Goal: Task Accomplishment & Management: Use online tool/utility

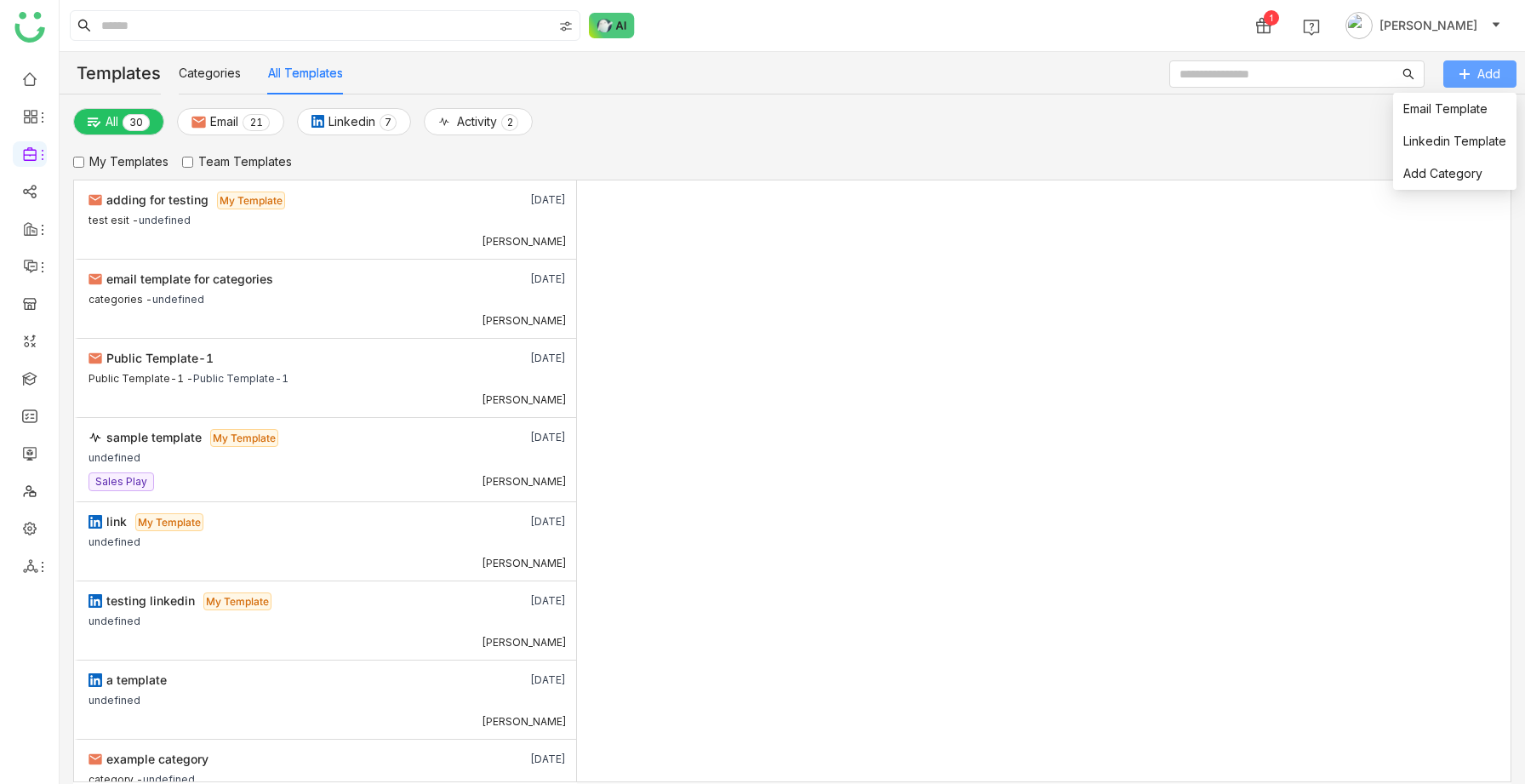
click at [1487, 63] on button "Add" at bounding box center [1480, 73] width 73 height 27
click at [1445, 167] on link "Add Category" at bounding box center [1444, 173] width 80 height 14
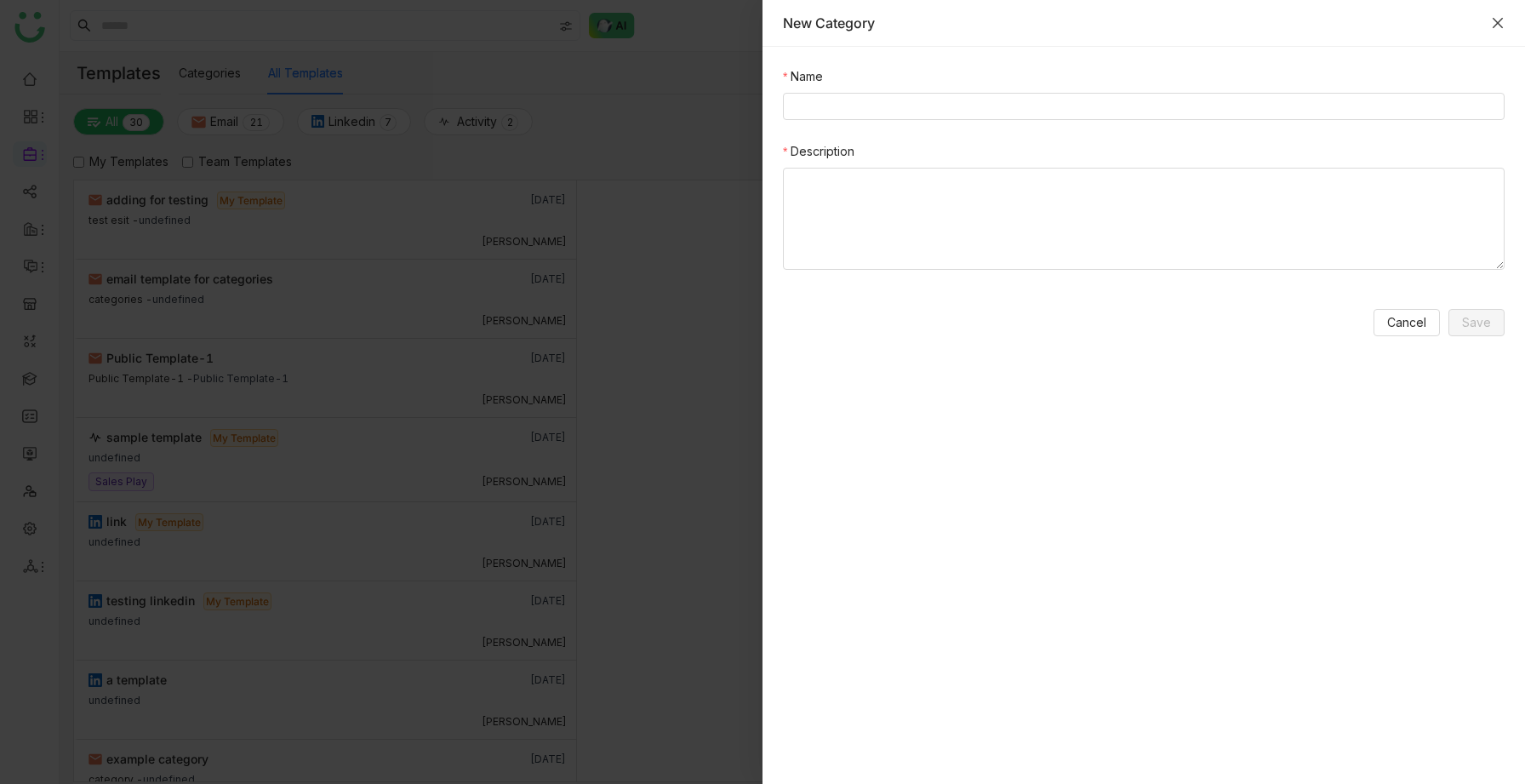
click at [1498, 18] on icon "Close" at bounding box center [1498, 22] width 13 height 13
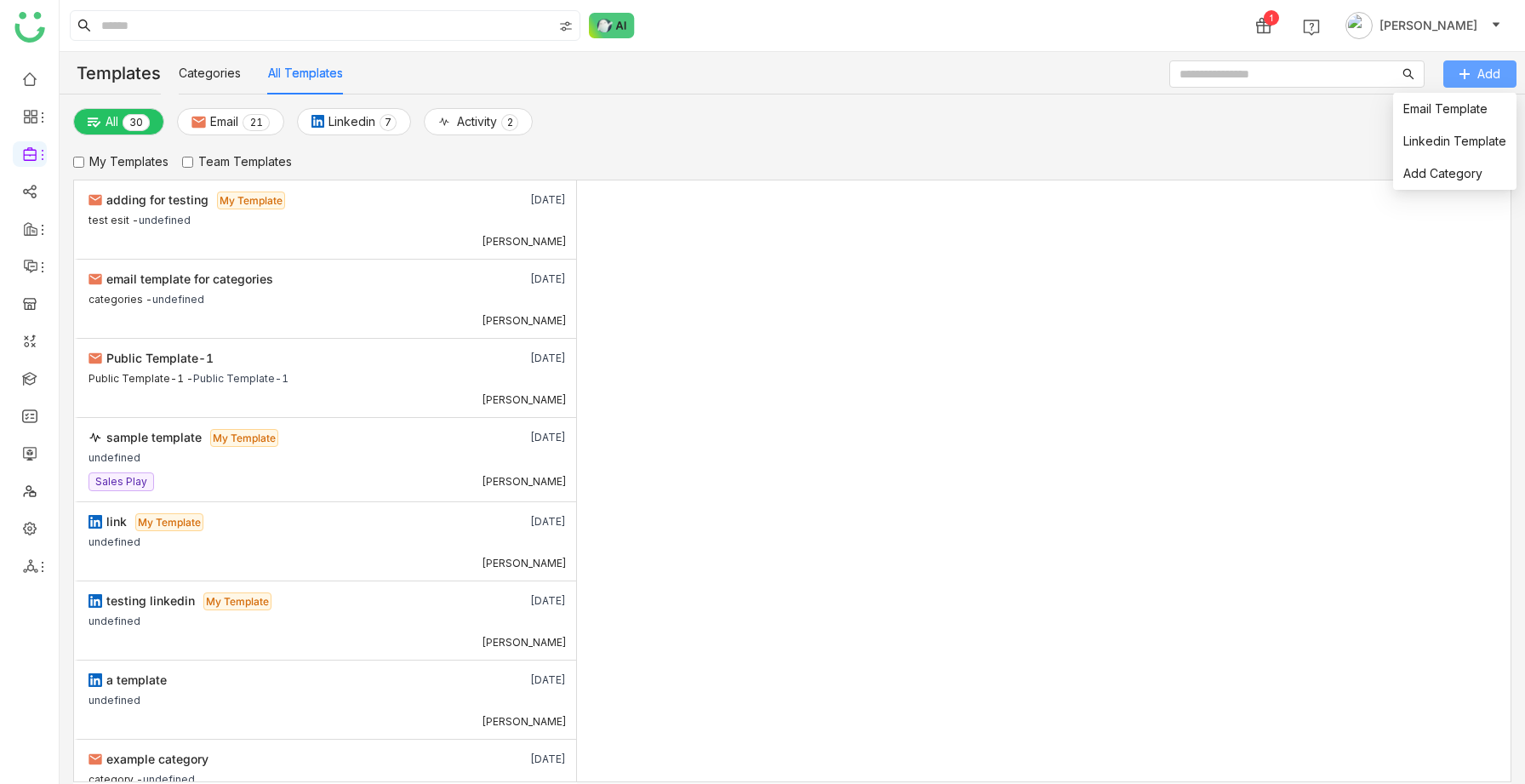
click at [1503, 67] on button "Add" at bounding box center [1480, 73] width 73 height 27
click at [1468, 108] on link "Email Template" at bounding box center [1445, 109] width 84 height 14
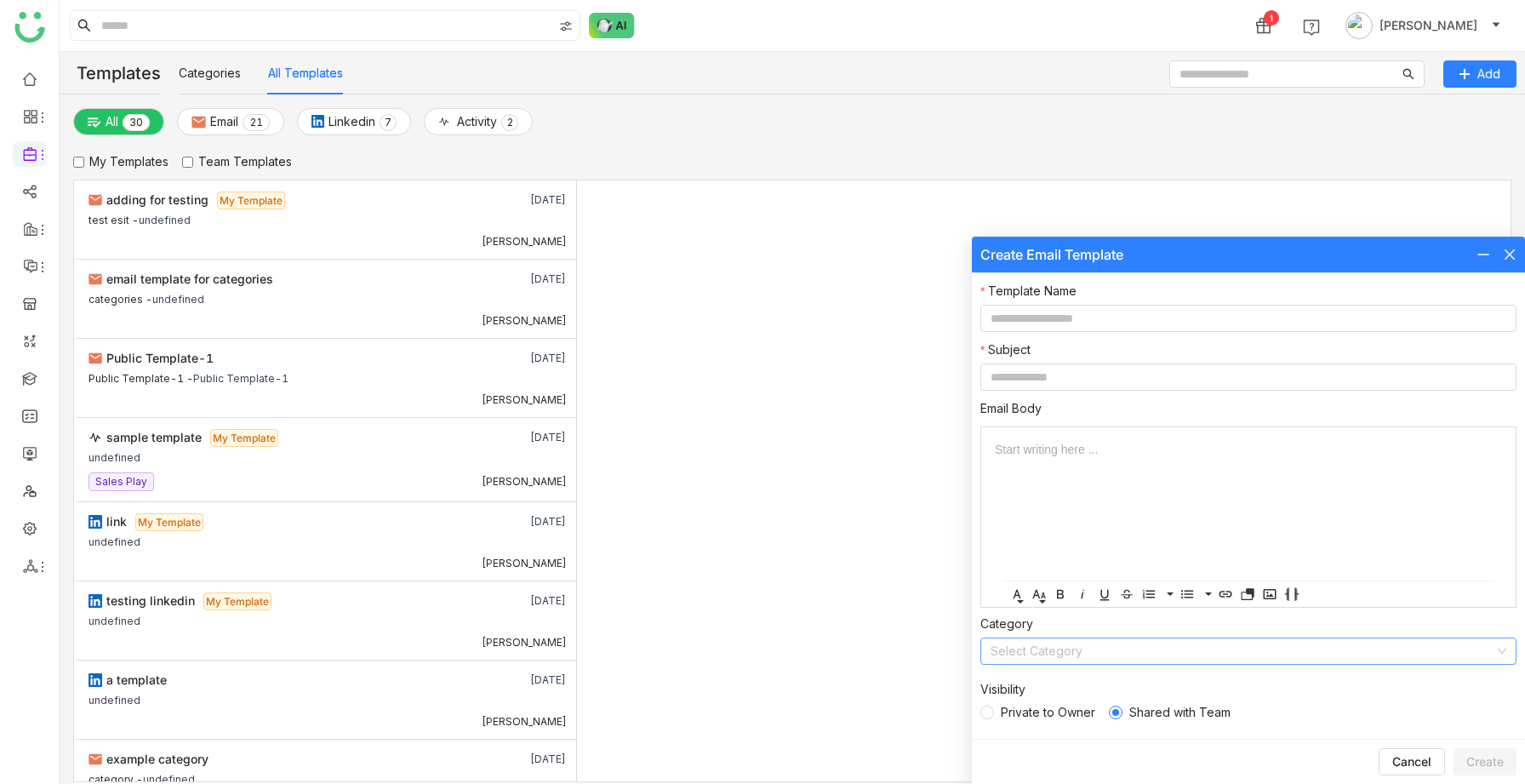
click at [1054, 648] on input at bounding box center [1243, 651] width 504 height 26
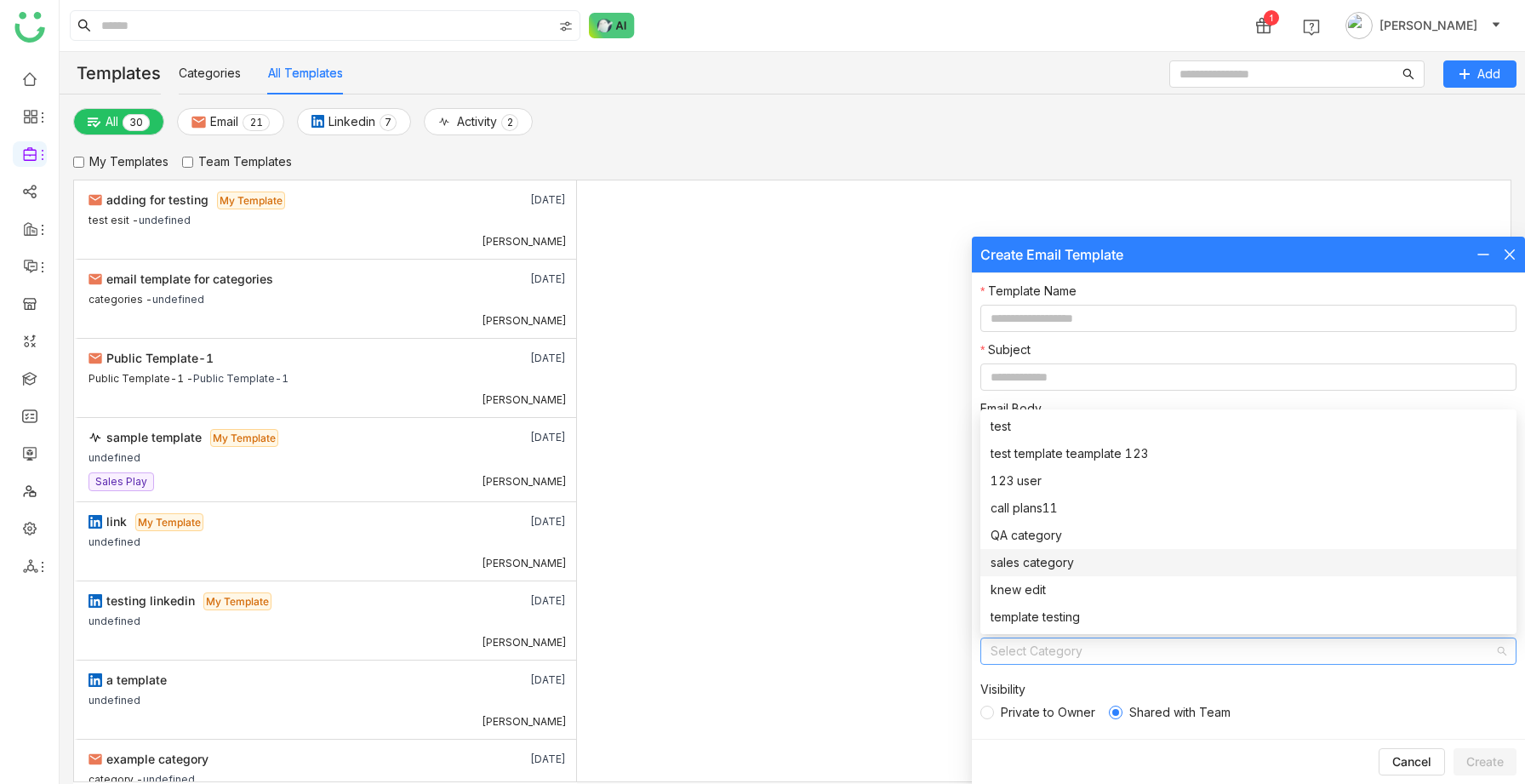
scroll to position [27, 0]
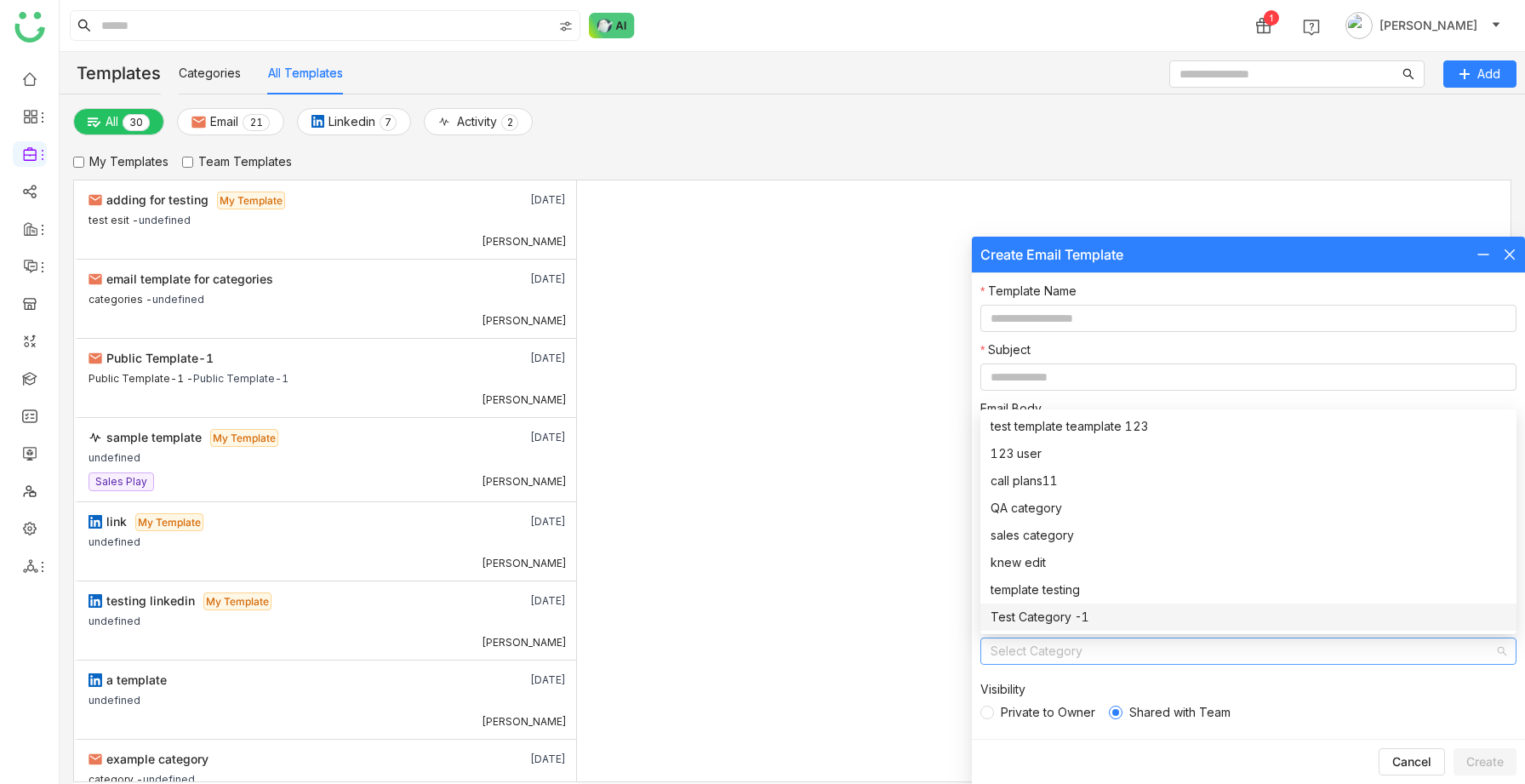
click at [913, 645] on gtmb-add-email-template at bounding box center [1044, 481] width 934 height 601
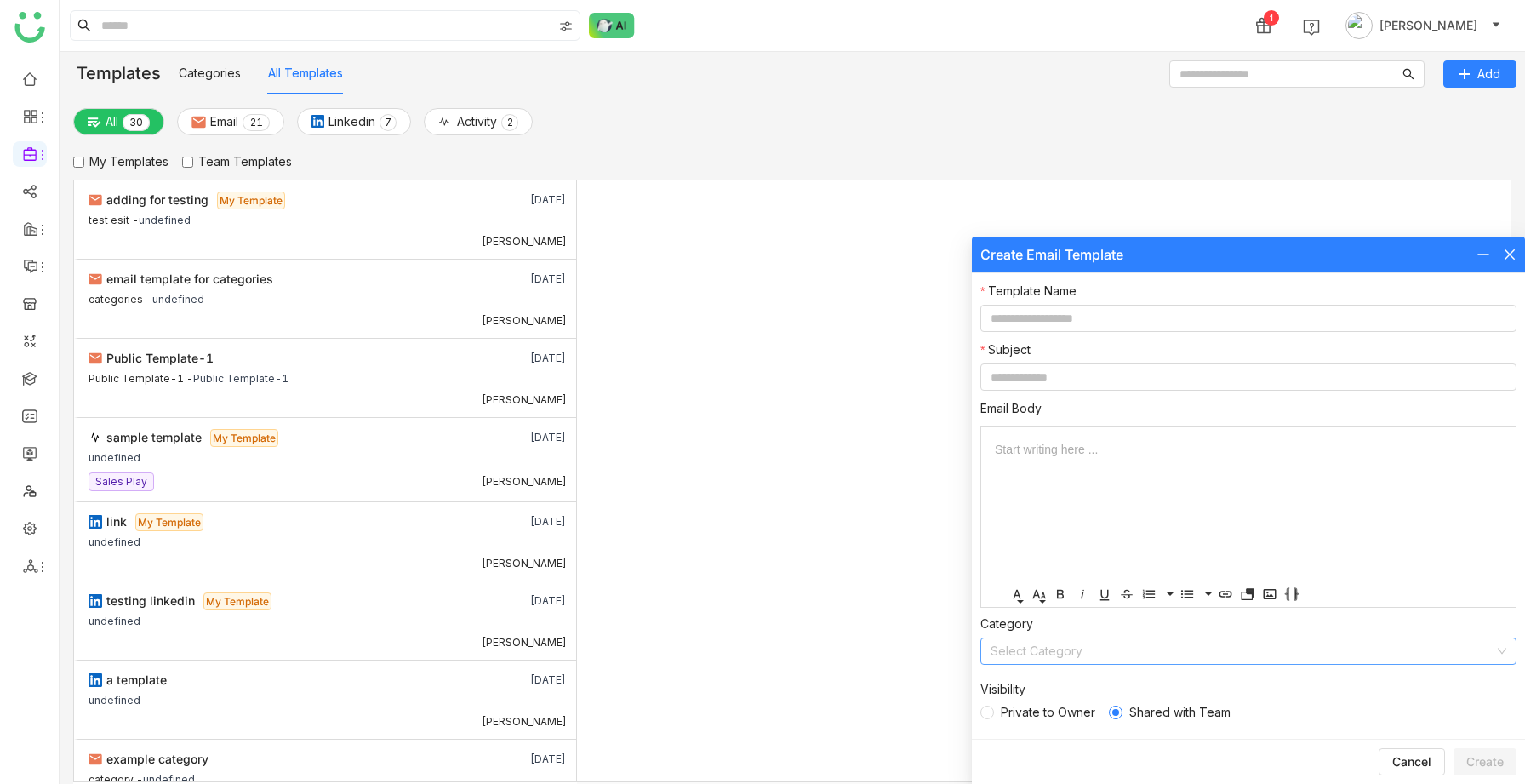
click at [1091, 651] on input at bounding box center [1243, 651] width 504 height 26
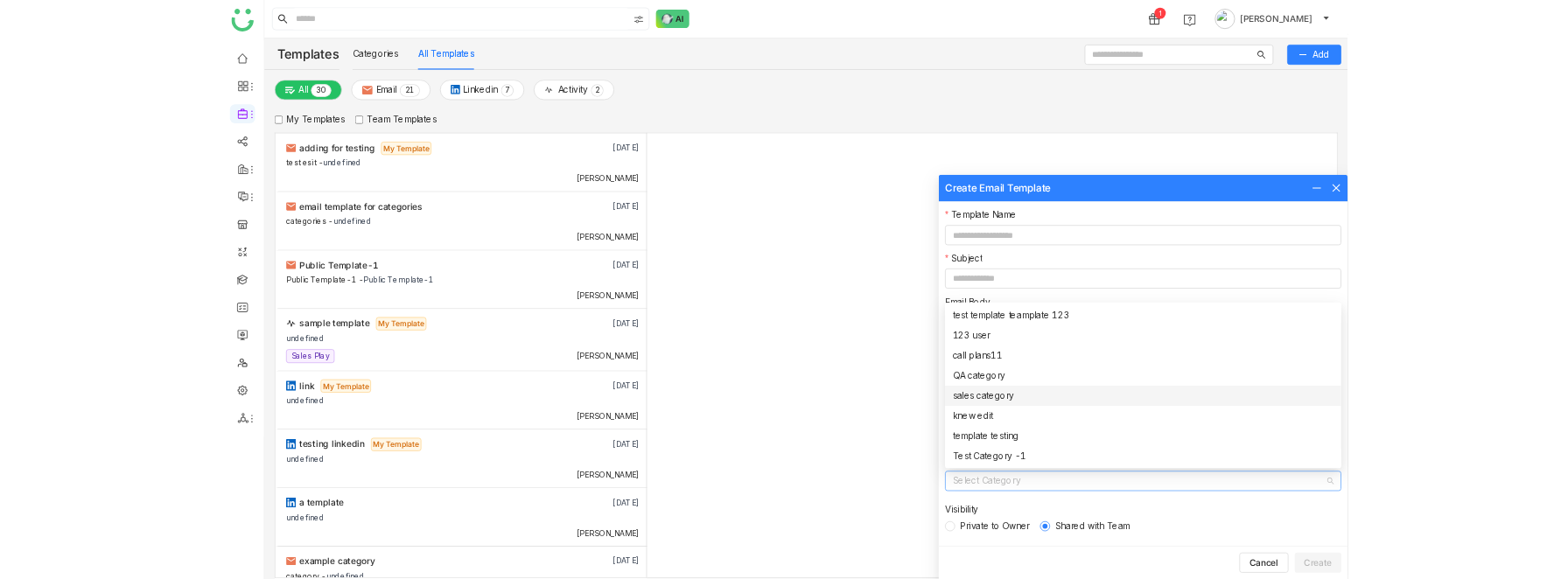
scroll to position [0, 0]
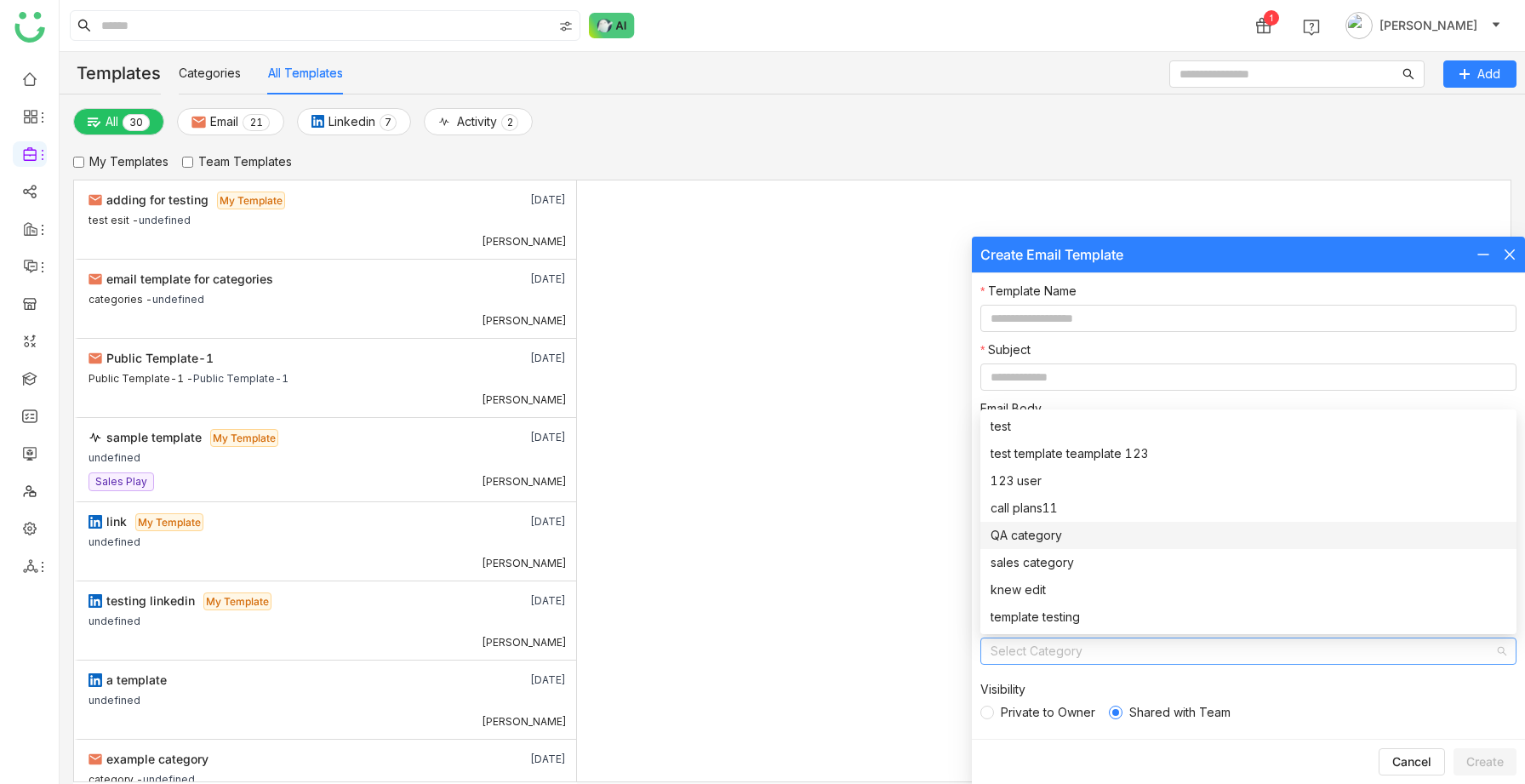
click at [926, 651] on gtmb-add-email-template at bounding box center [1044, 481] width 934 height 601
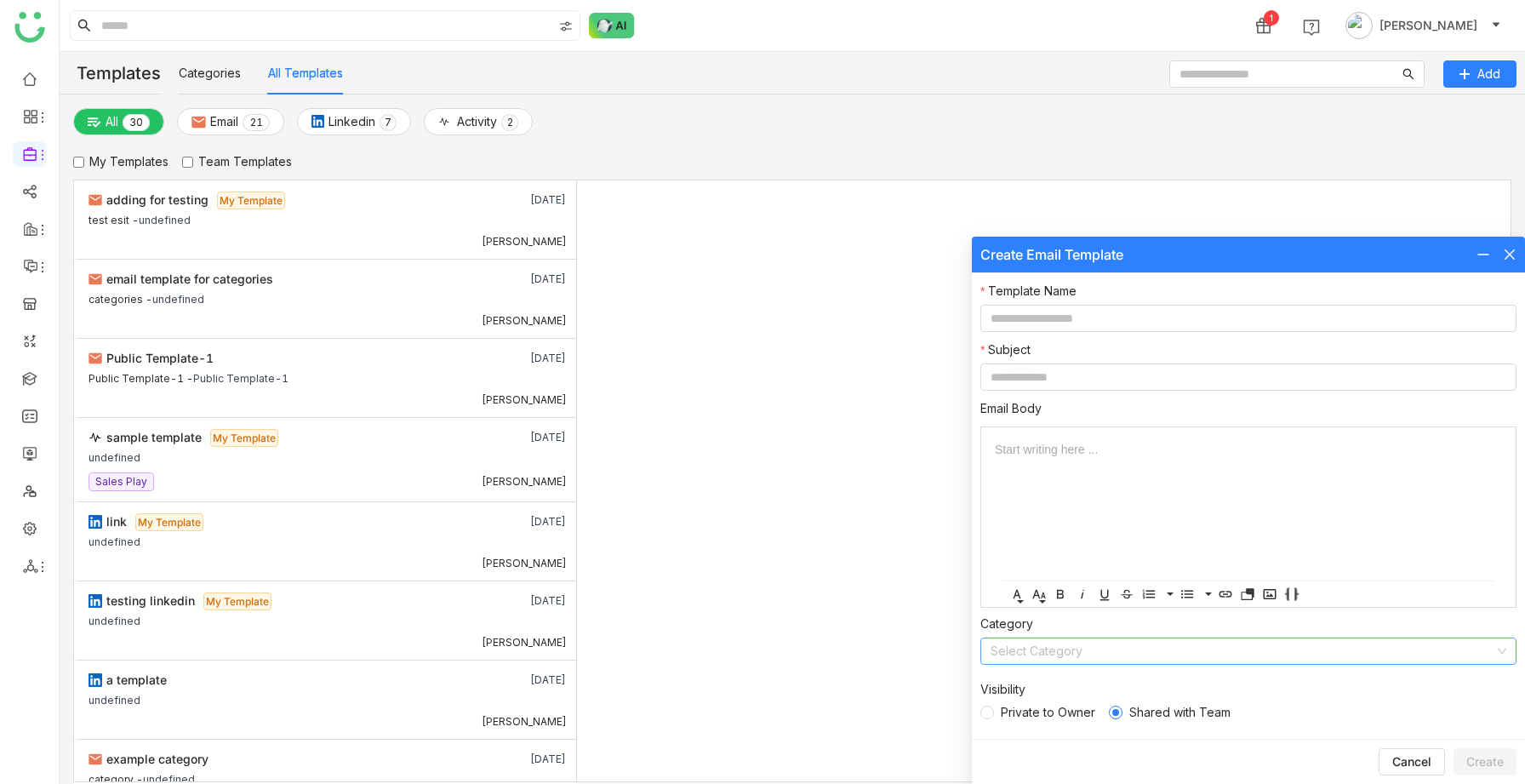
click at [1008, 646] on input at bounding box center [1243, 651] width 504 height 26
